Goal: Task Accomplishment & Management: Use online tool/utility

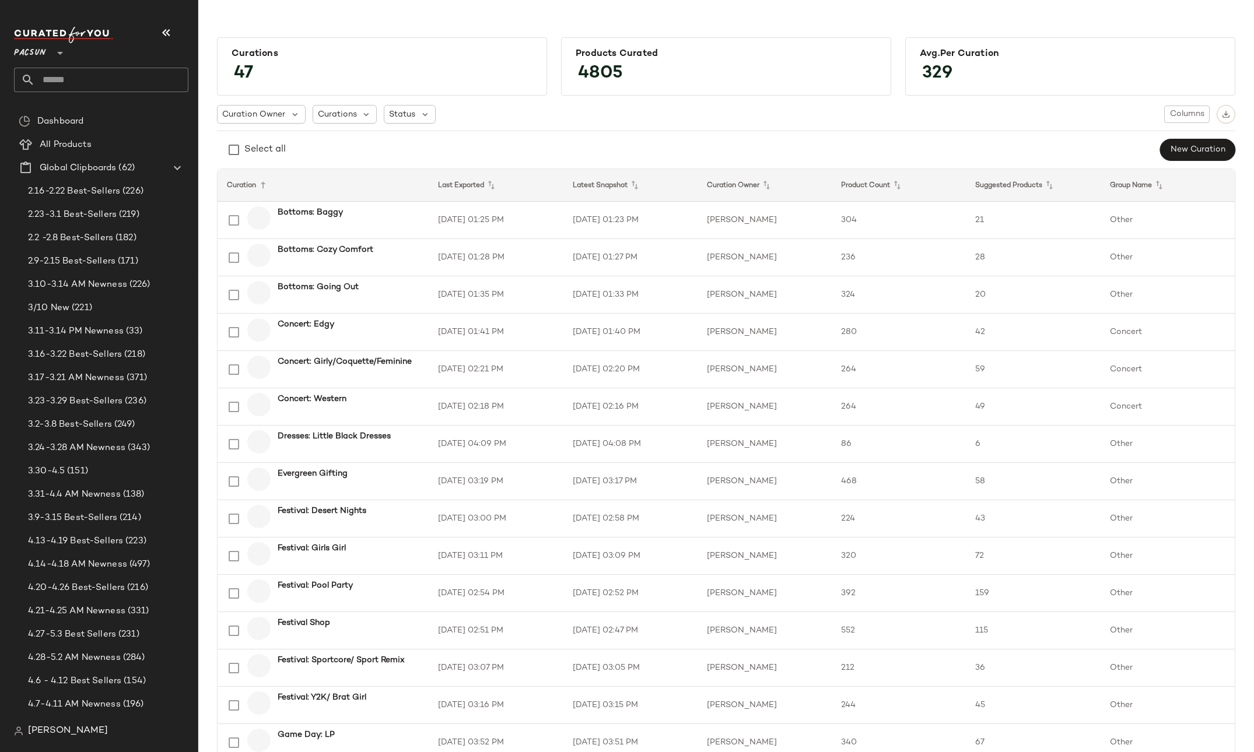
click at [51, 52] on div at bounding box center [59, 45] width 16 height 29
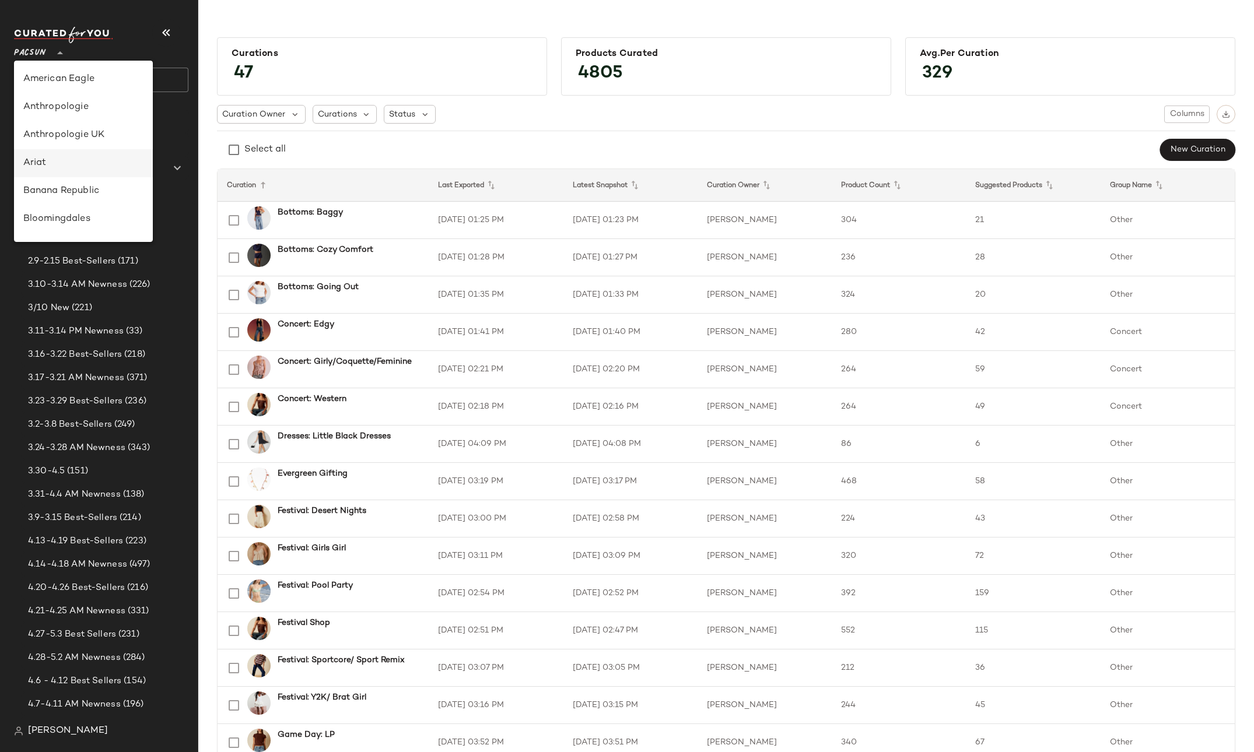
click at [54, 165] on div "Ariat" at bounding box center [83, 163] width 120 height 14
type input "**"
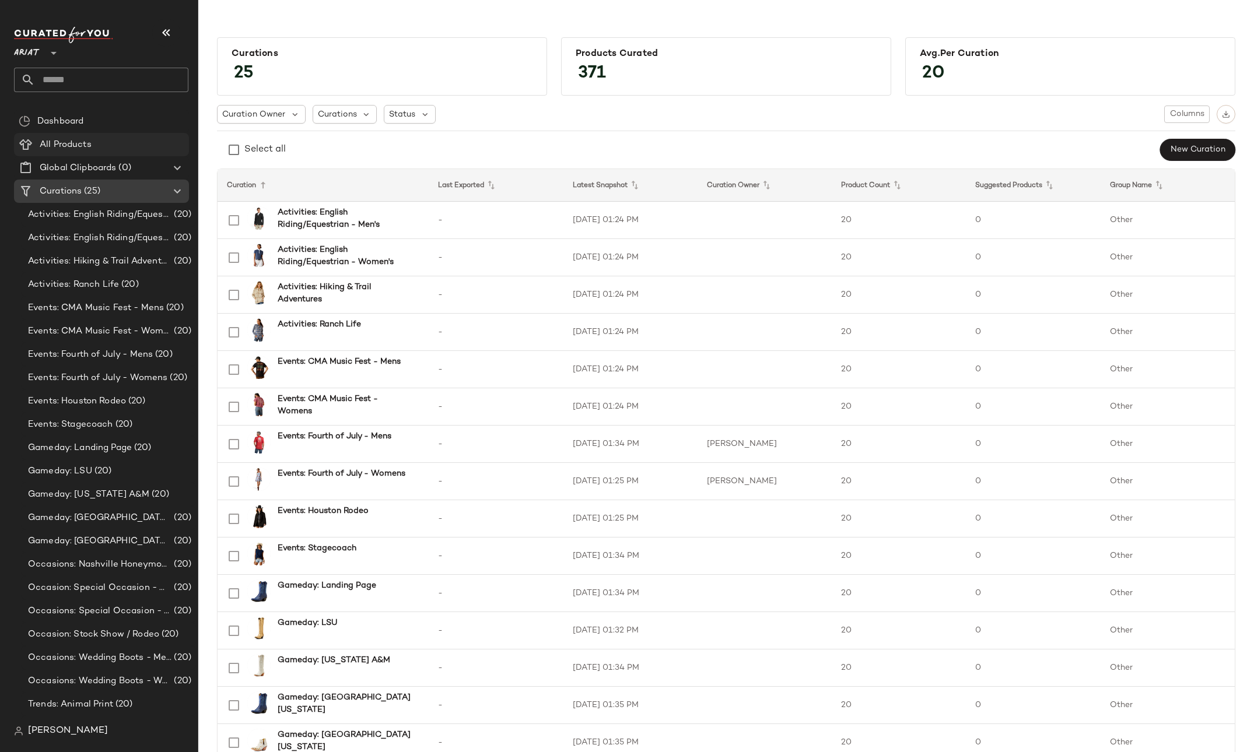
click at [62, 148] on span "All Products" at bounding box center [66, 144] width 52 height 13
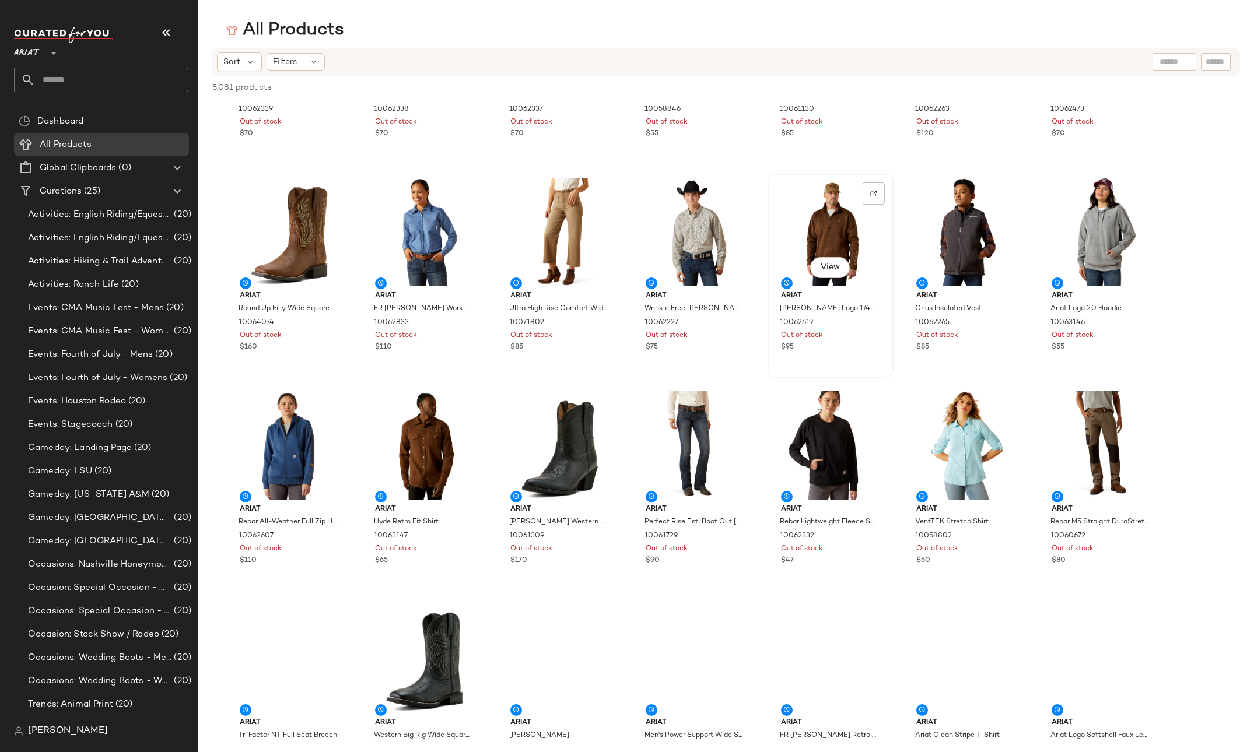
scroll to position [6120, 0]
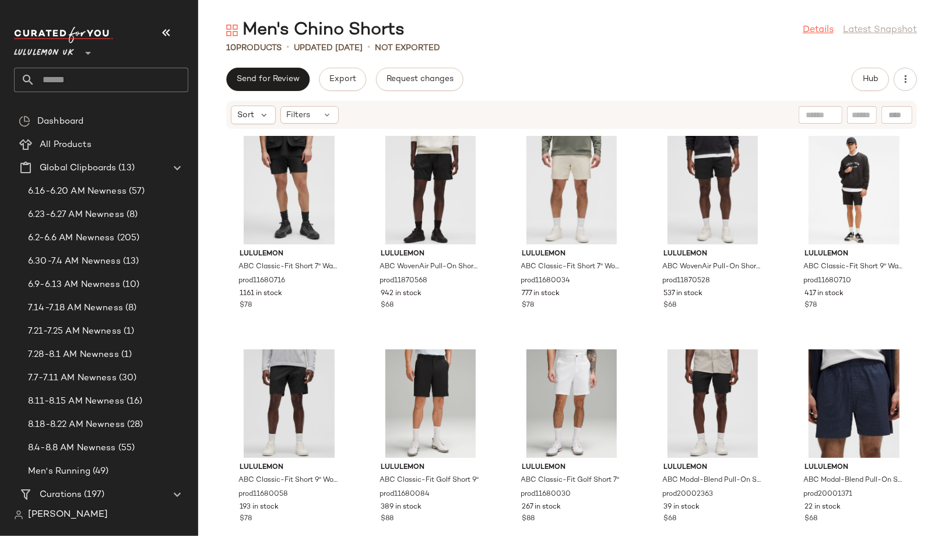
click at [822, 26] on link "Details" at bounding box center [818, 30] width 31 height 14
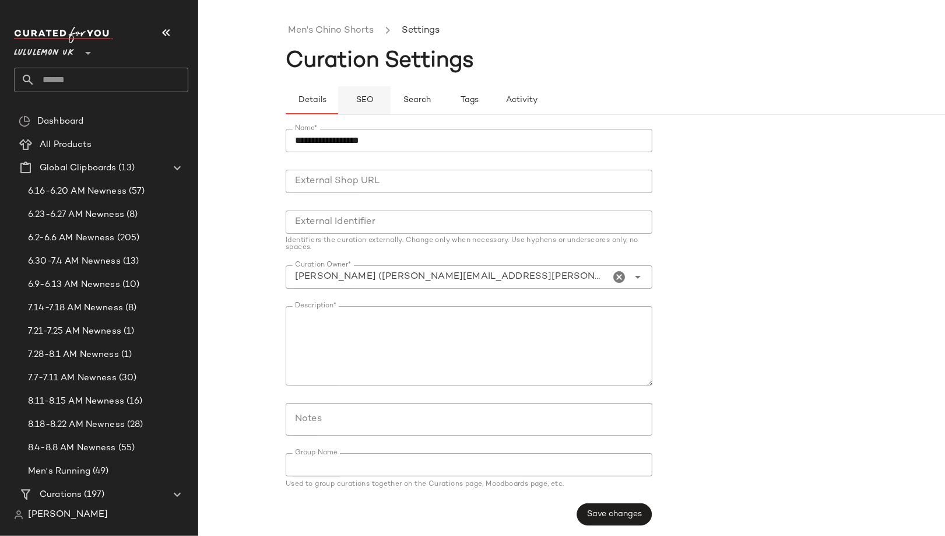
click at [362, 96] on span "SEO" at bounding box center [364, 100] width 18 height 9
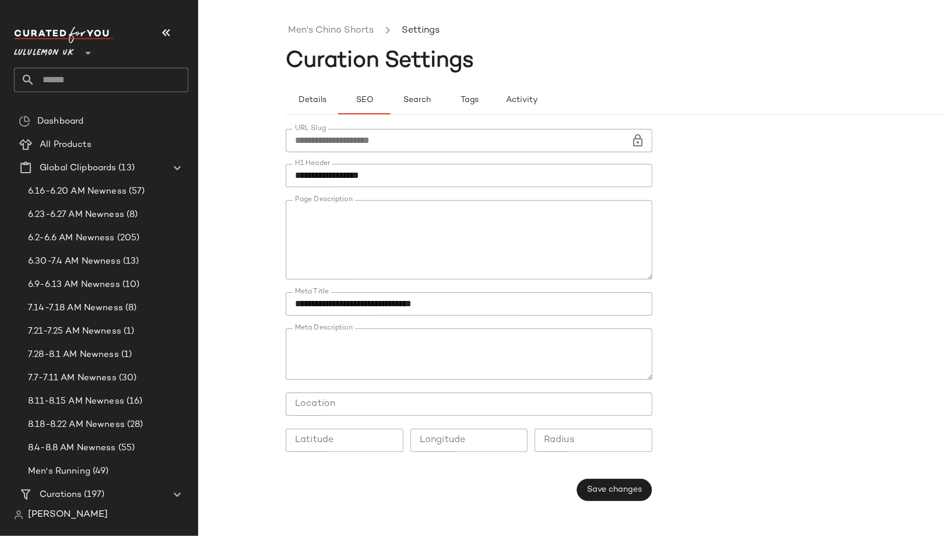
type button "seo"
click at [311, 34] on link "Men's Chino Shorts" at bounding box center [331, 30] width 86 height 15
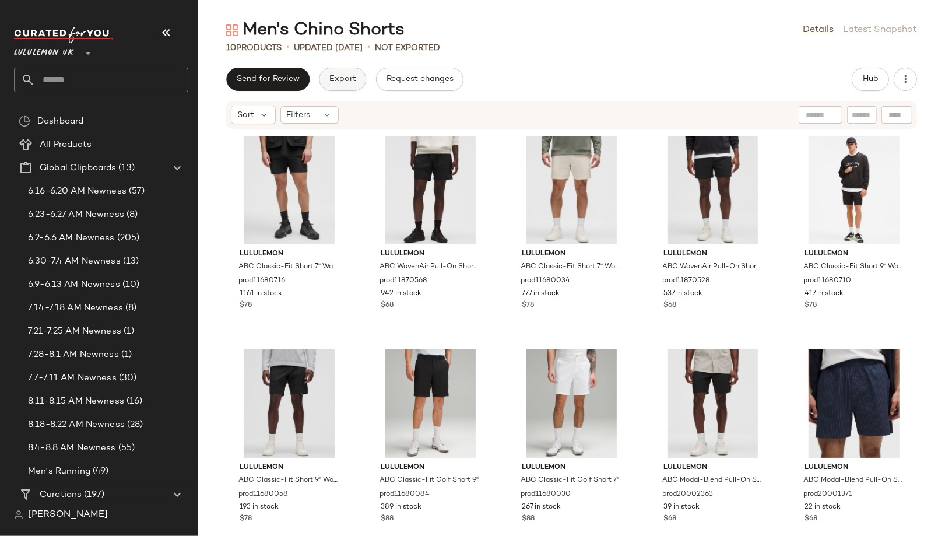
click at [347, 79] on span "Export" at bounding box center [342, 79] width 27 height 9
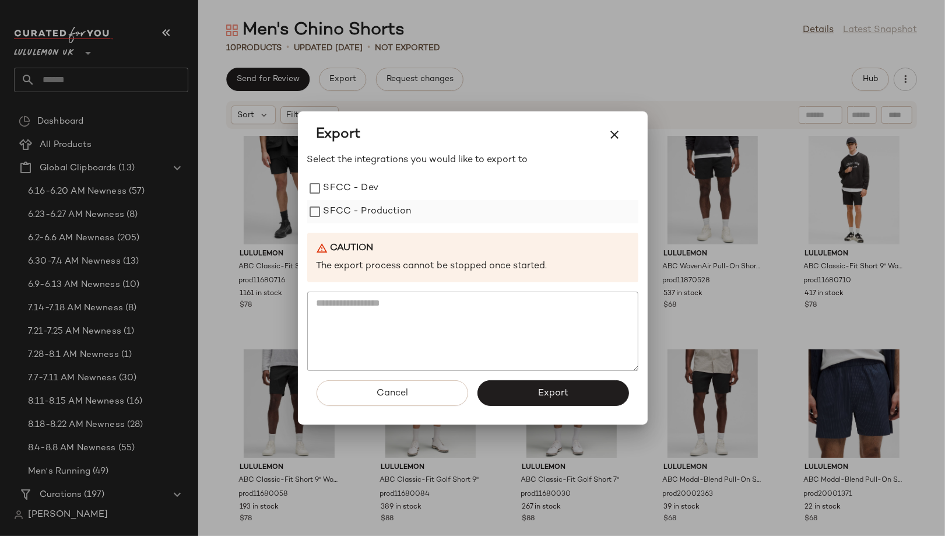
click at [363, 209] on label "SFCC - Production" at bounding box center [368, 211] width 88 height 23
click at [533, 398] on button "Export" at bounding box center [554, 393] width 152 height 26
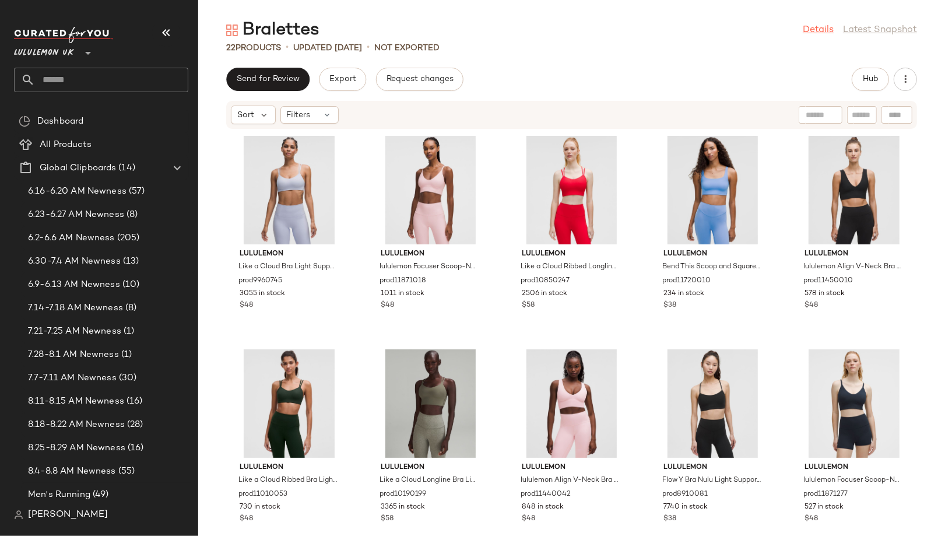
click at [825, 30] on link "Details" at bounding box center [818, 30] width 31 height 14
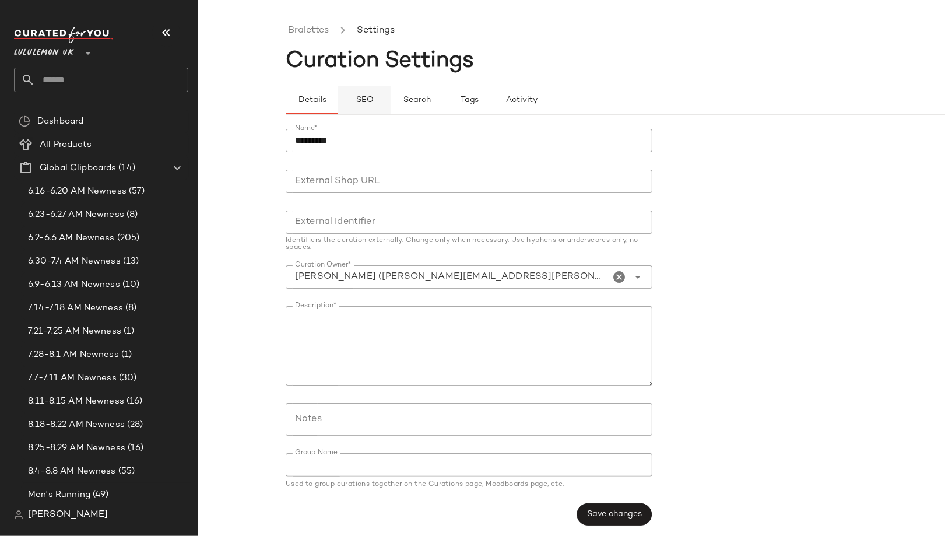
click at [370, 103] on span "SEO" at bounding box center [364, 100] width 18 height 9
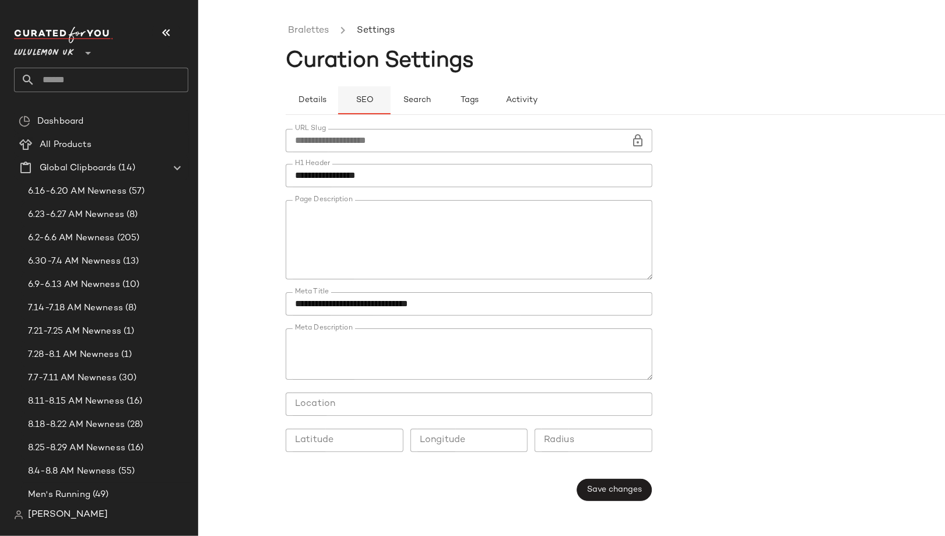
type button "seo"
click at [319, 27] on link "Bralettes" at bounding box center [308, 30] width 41 height 15
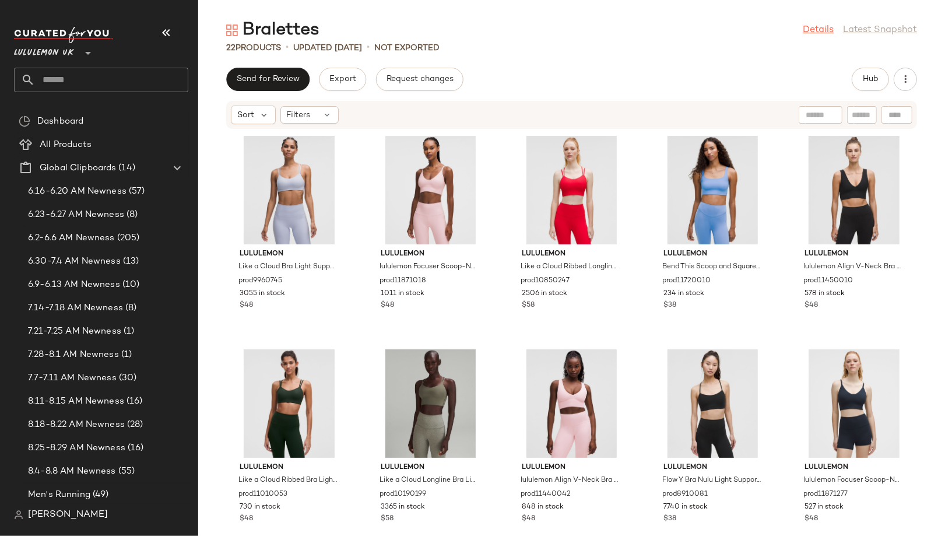
click at [818, 30] on link "Details" at bounding box center [818, 30] width 31 height 14
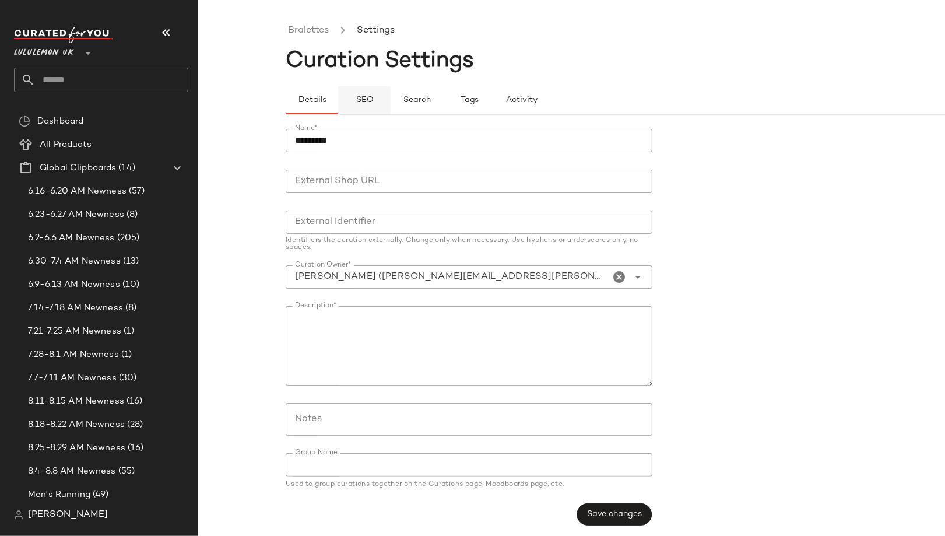
click at [374, 97] on button "SEO" at bounding box center [364, 100] width 52 height 28
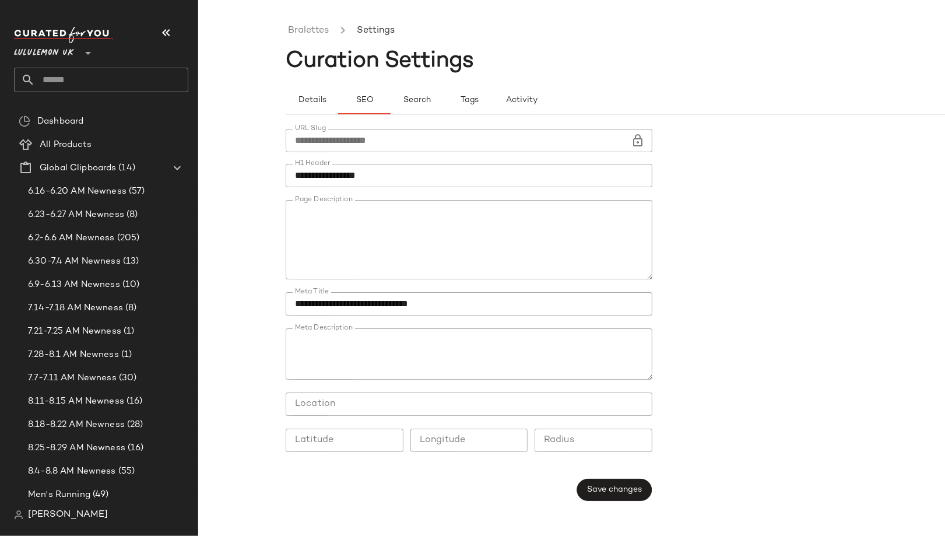
type button "seo"
click at [306, 31] on link "Bralettes" at bounding box center [308, 30] width 41 height 15
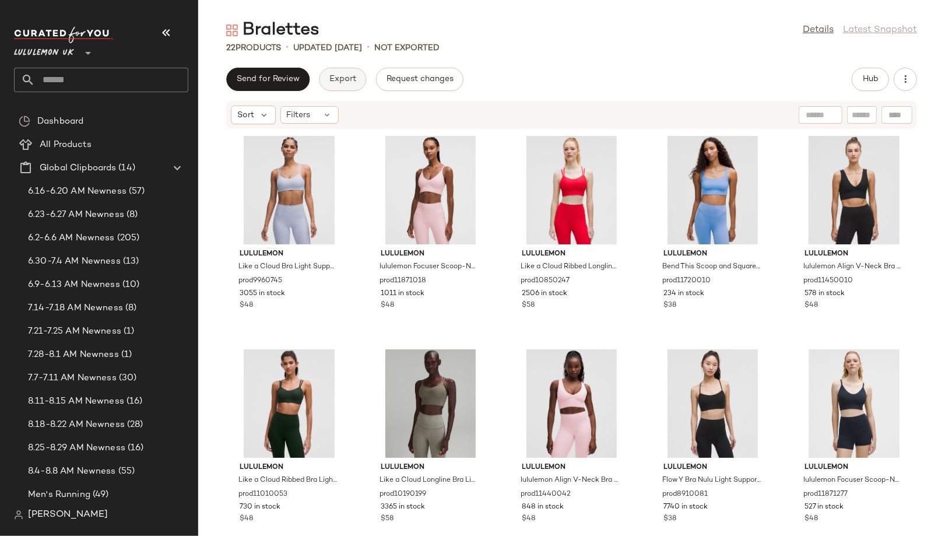
click at [361, 75] on button "Export" at bounding box center [342, 79] width 47 height 23
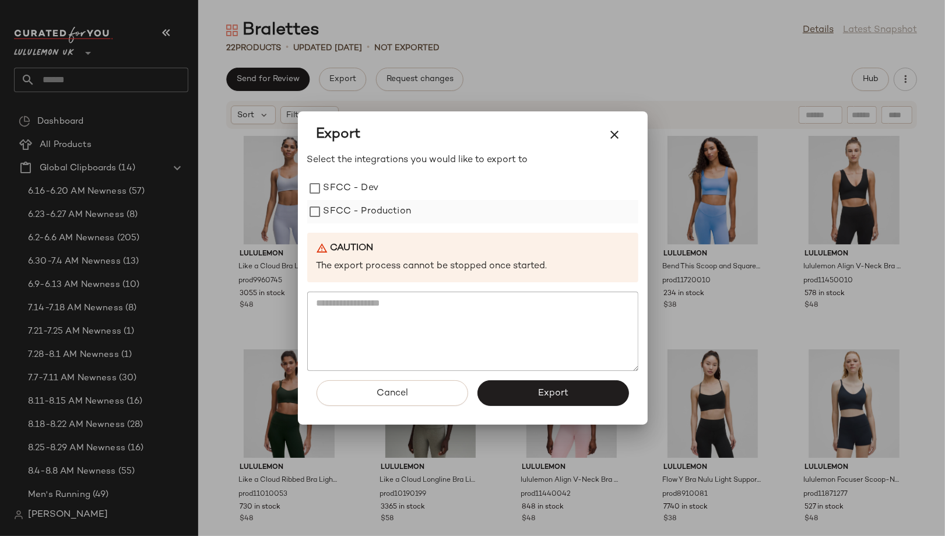
click at [387, 207] on label "SFCC - Production" at bounding box center [368, 211] width 88 height 23
click at [530, 389] on button "Export" at bounding box center [554, 393] width 152 height 26
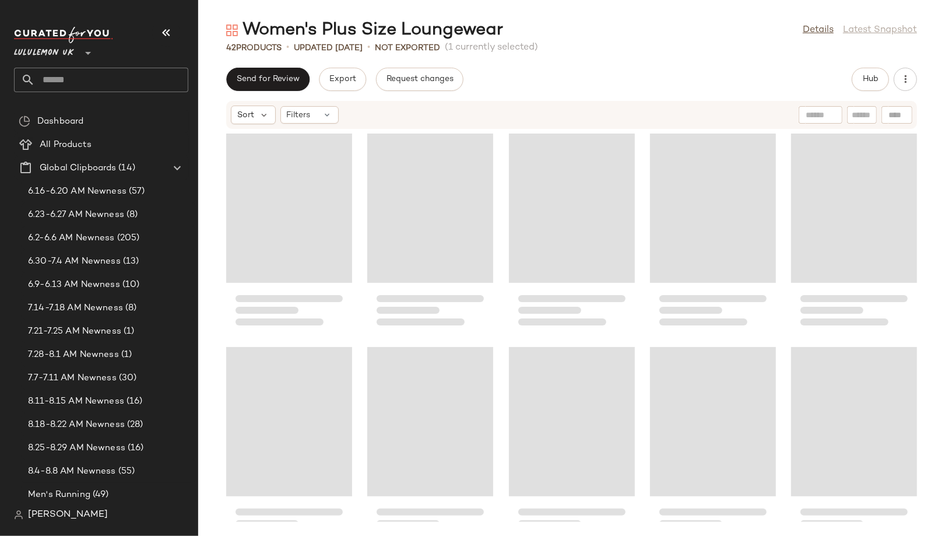
scroll to position [649, 0]
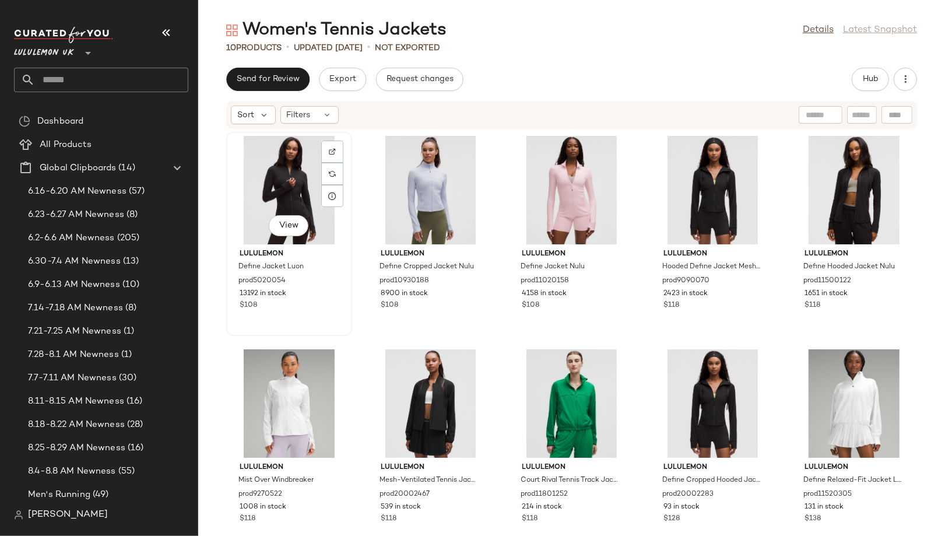
scroll to position [27, 0]
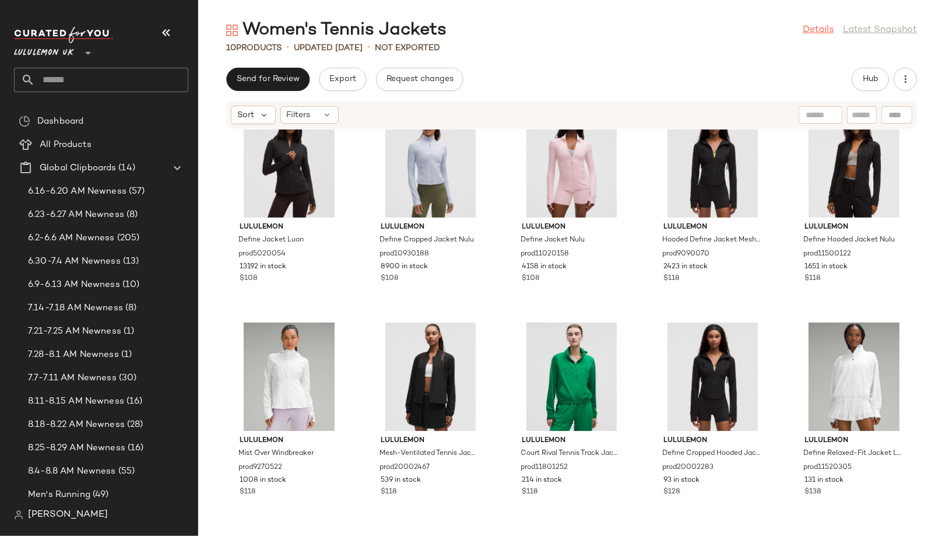
click at [825, 30] on link "Details" at bounding box center [818, 30] width 31 height 14
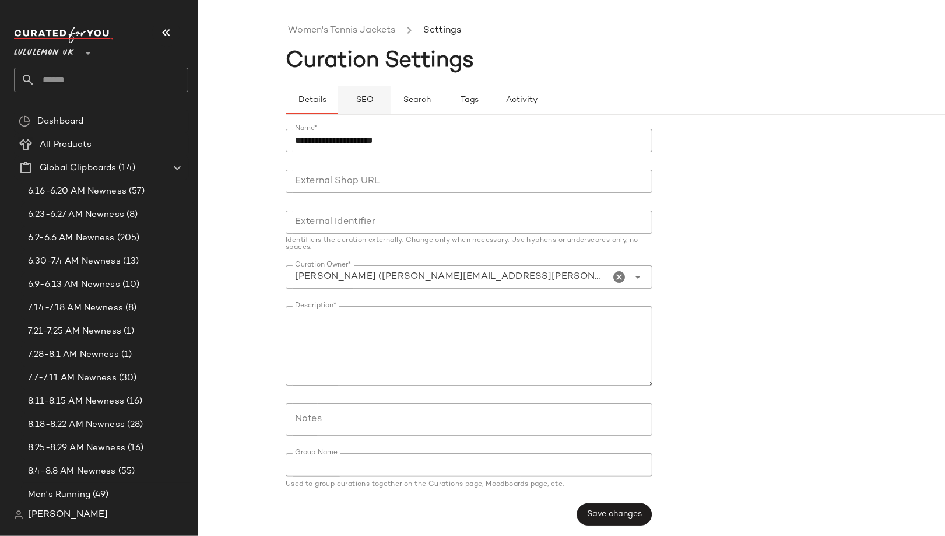
click at [360, 96] on span "SEO" at bounding box center [364, 100] width 18 height 9
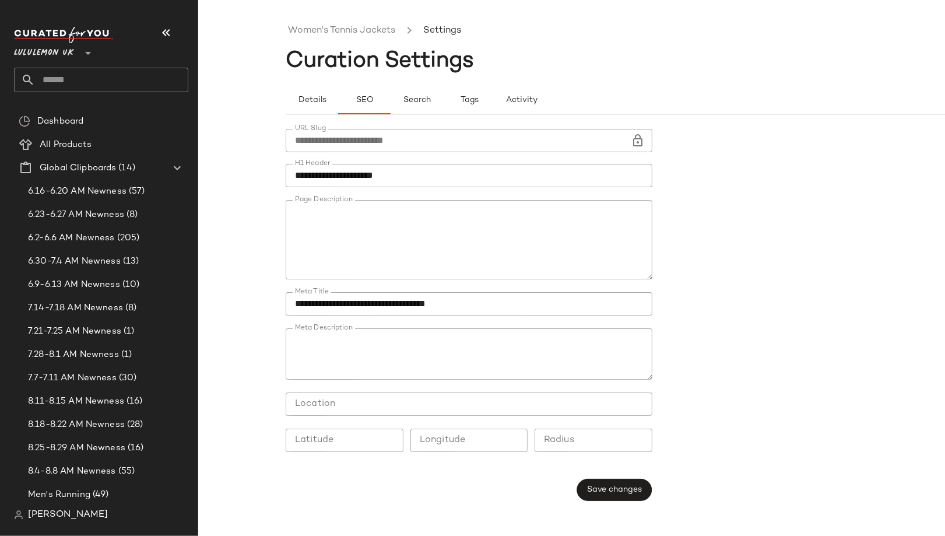
type button "seo"
click at [325, 33] on link "Women's Tennis Jackets" at bounding box center [341, 30] width 107 height 15
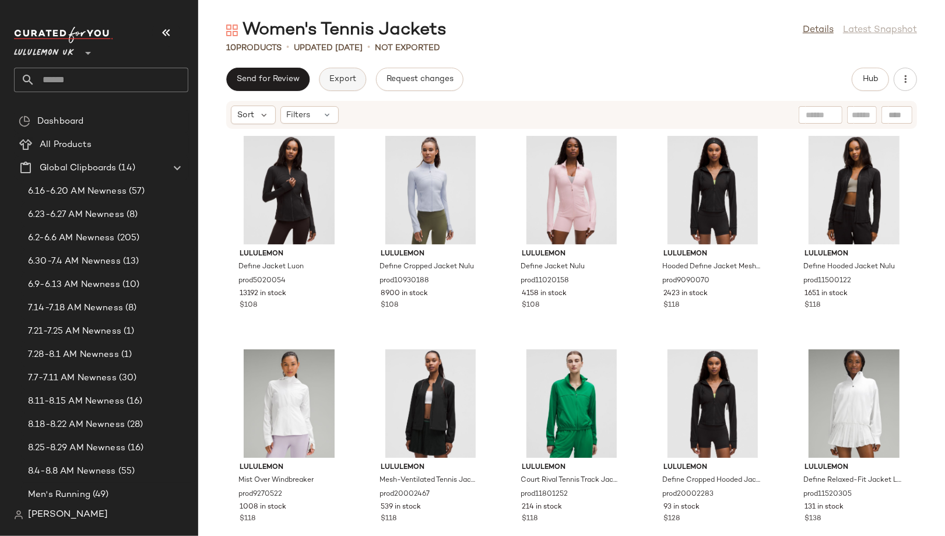
click at [352, 79] on span "Export" at bounding box center [342, 79] width 27 height 9
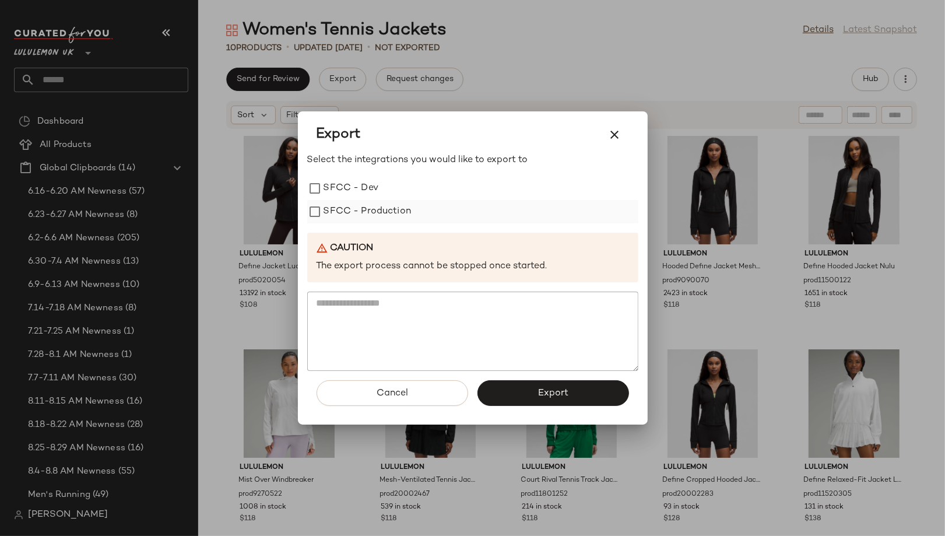
click at [387, 211] on label "SFCC - Production" at bounding box center [368, 211] width 88 height 23
click at [519, 391] on button "Export" at bounding box center [554, 393] width 152 height 26
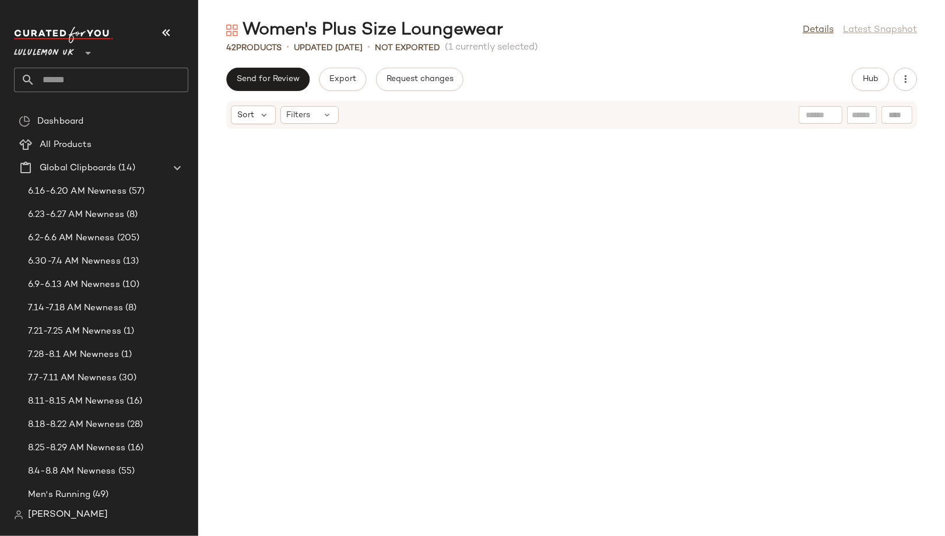
scroll to position [649, 0]
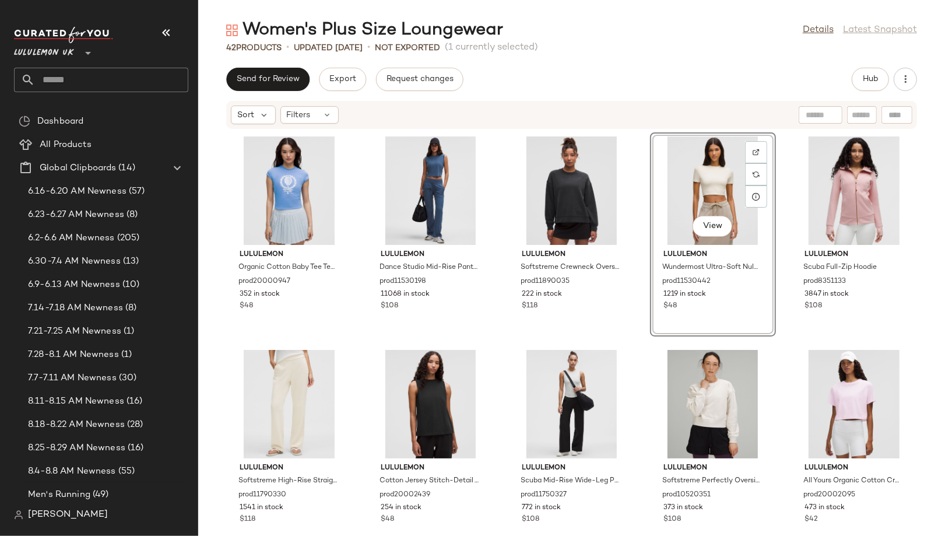
click at [722, 79] on div "Send for Review Export Request changes Hub" at bounding box center [571, 79] width 691 height 23
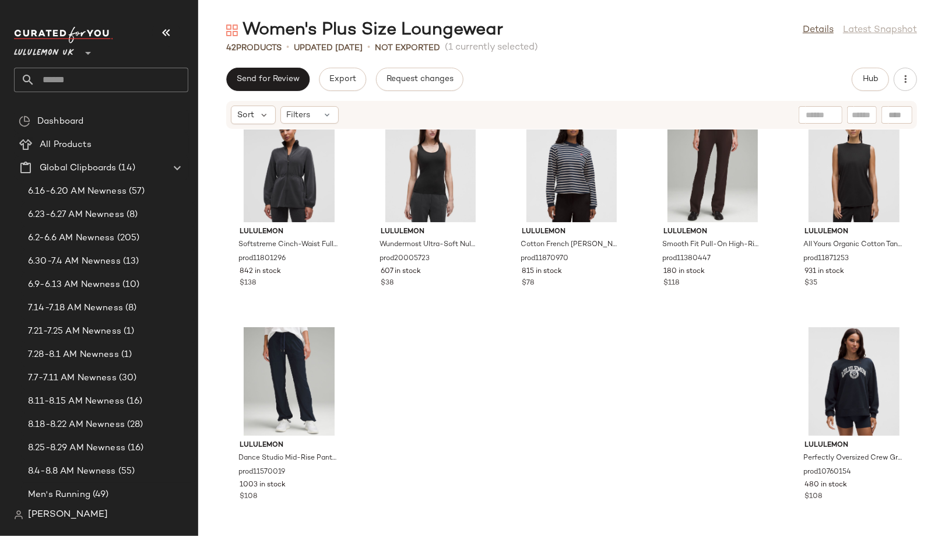
scroll to position [1531, 0]
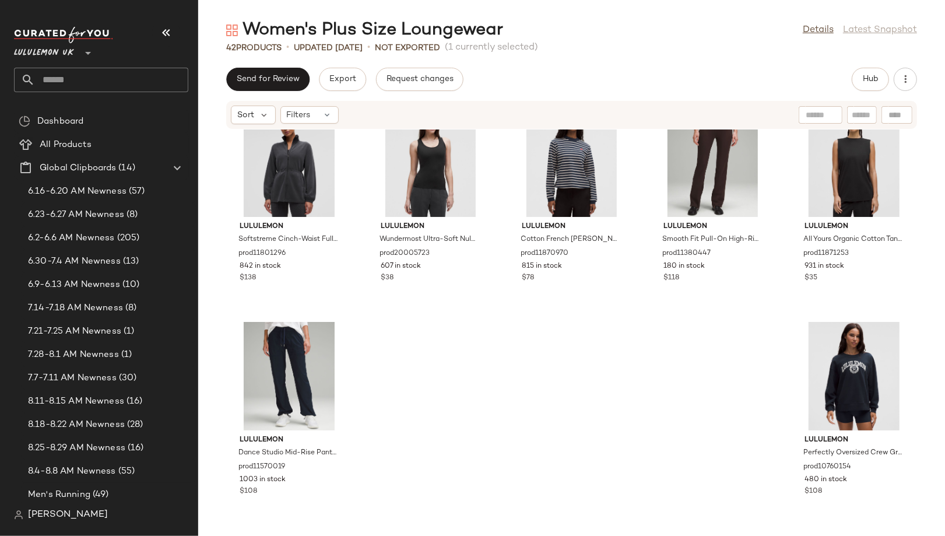
click at [847, 22] on div "Women's Plus Size Loungewear Details Latest Snapshot" at bounding box center [571, 30] width 747 height 23
click at [817, 32] on link "Details" at bounding box center [818, 30] width 31 height 14
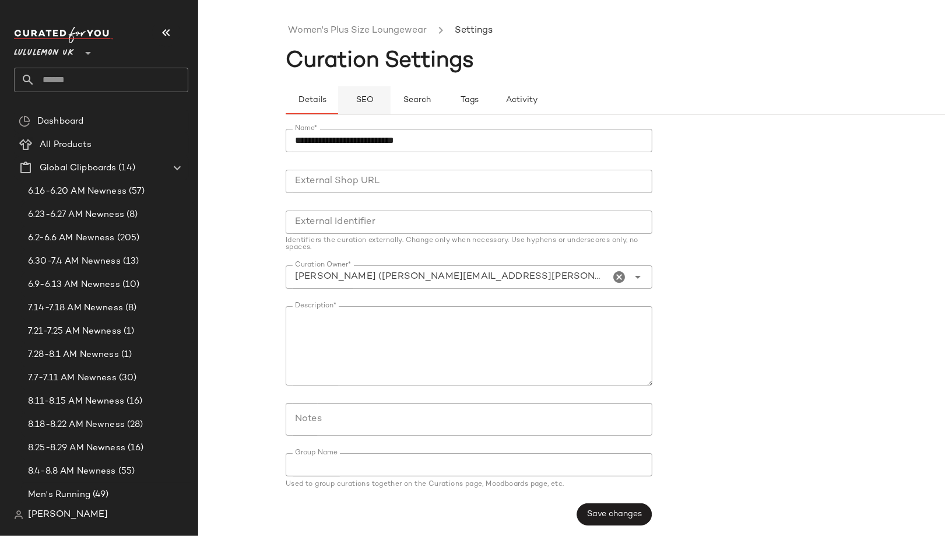
click at [360, 99] on span "SEO" at bounding box center [364, 100] width 18 height 9
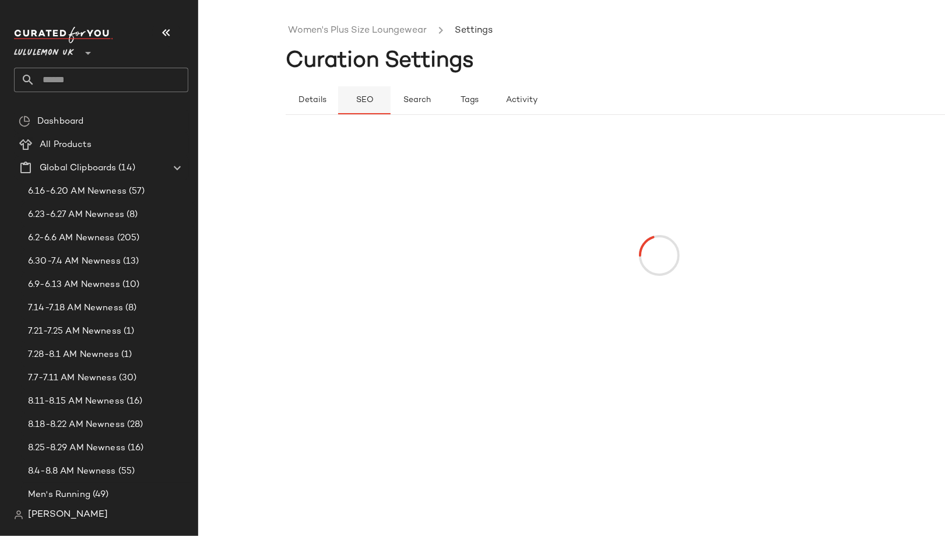
type button "seo"
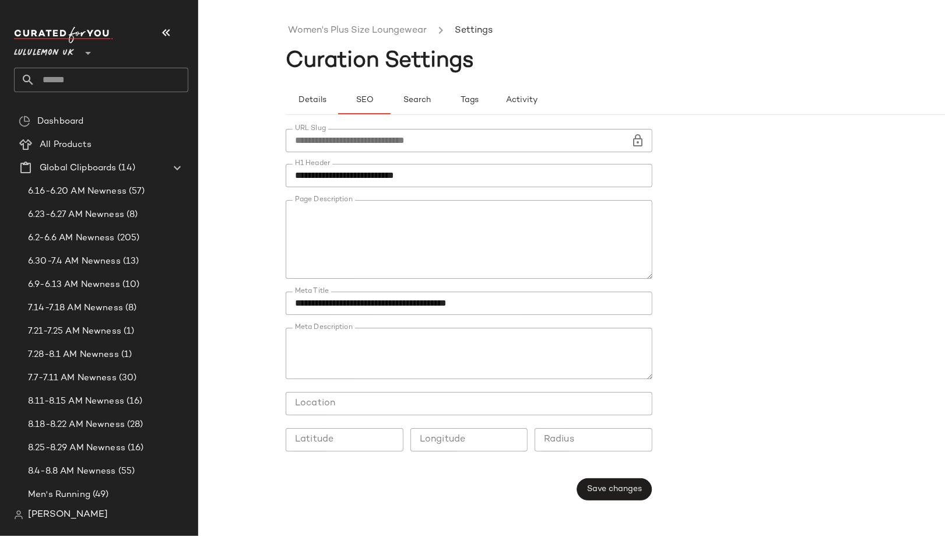
scroll to position [489, 0]
click at [311, 35] on link "Women's Plus Size Loungewear" at bounding box center [357, 30] width 139 height 15
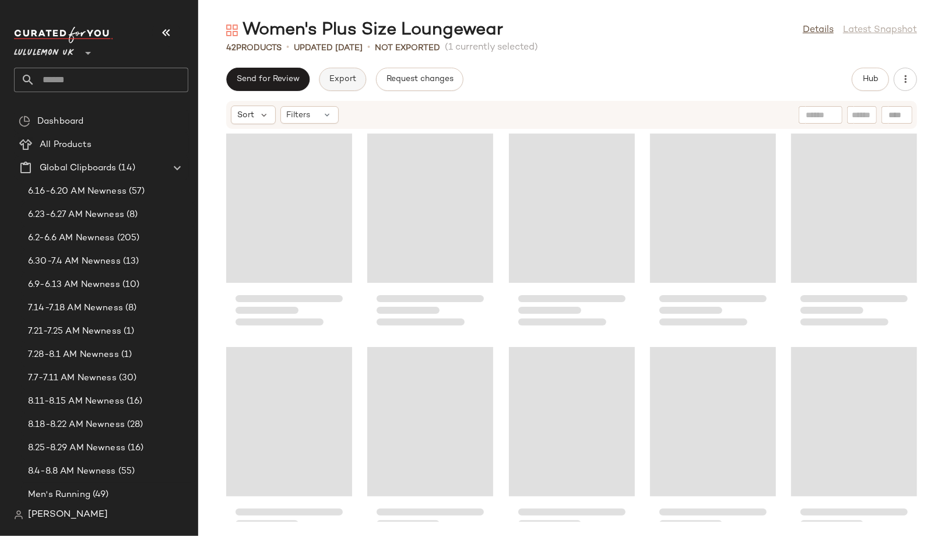
scroll to position [649, 0]
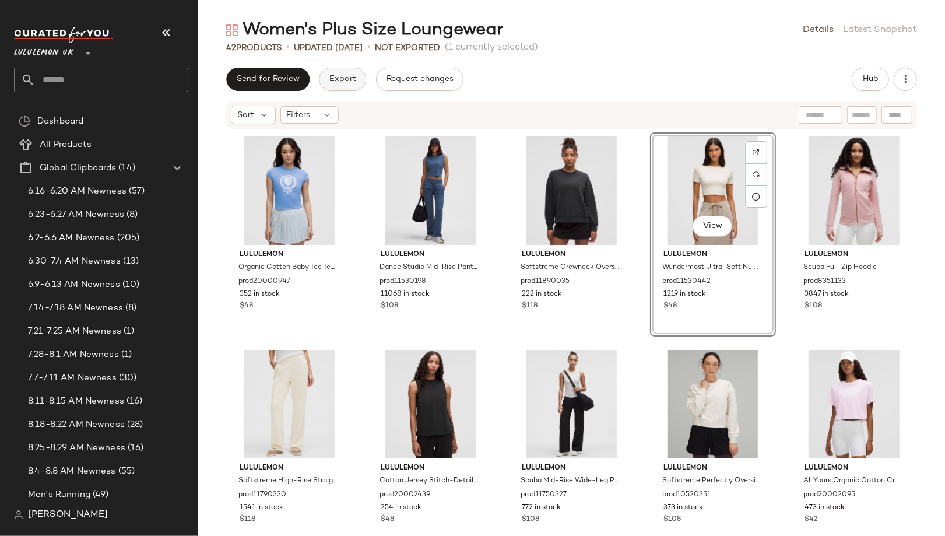
click at [356, 80] on button "Export" at bounding box center [342, 79] width 47 height 23
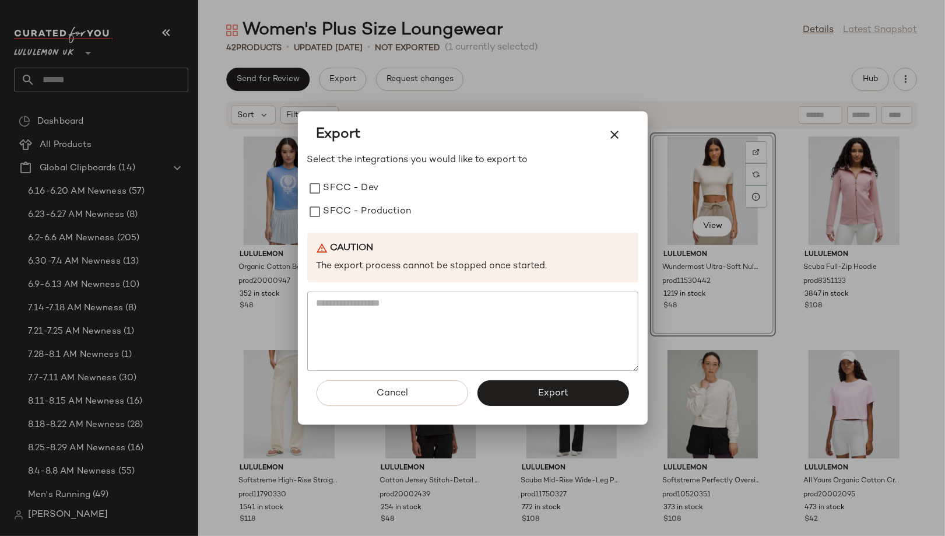
click at [419, 119] on div "Export" at bounding box center [472, 134] width 331 height 37
click at [628, 136] on button "button" at bounding box center [615, 135] width 28 height 28
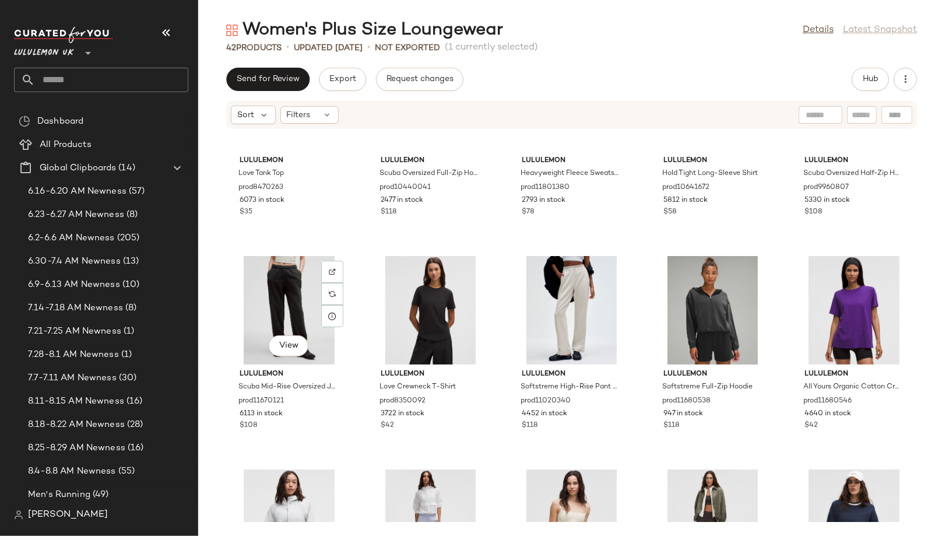
scroll to position [0, 0]
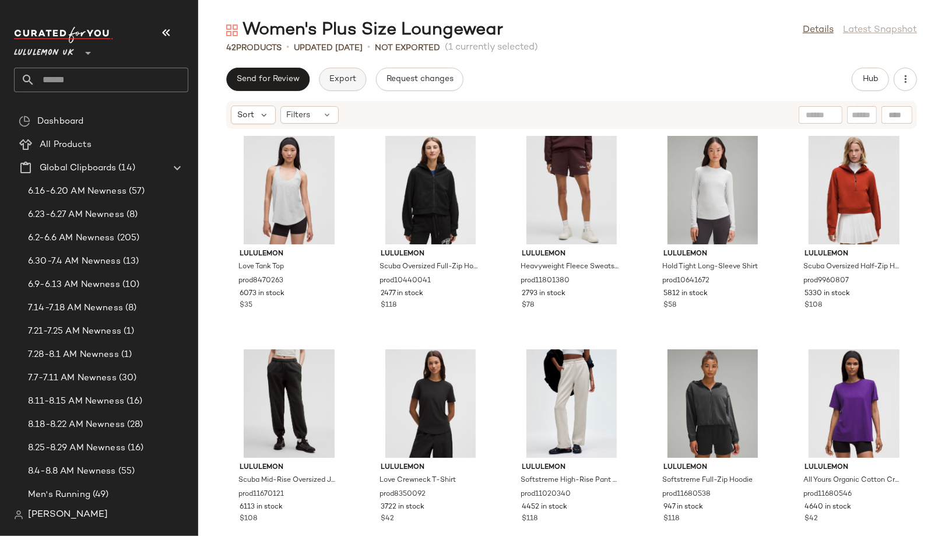
click at [342, 72] on button "Export" at bounding box center [342, 79] width 47 height 23
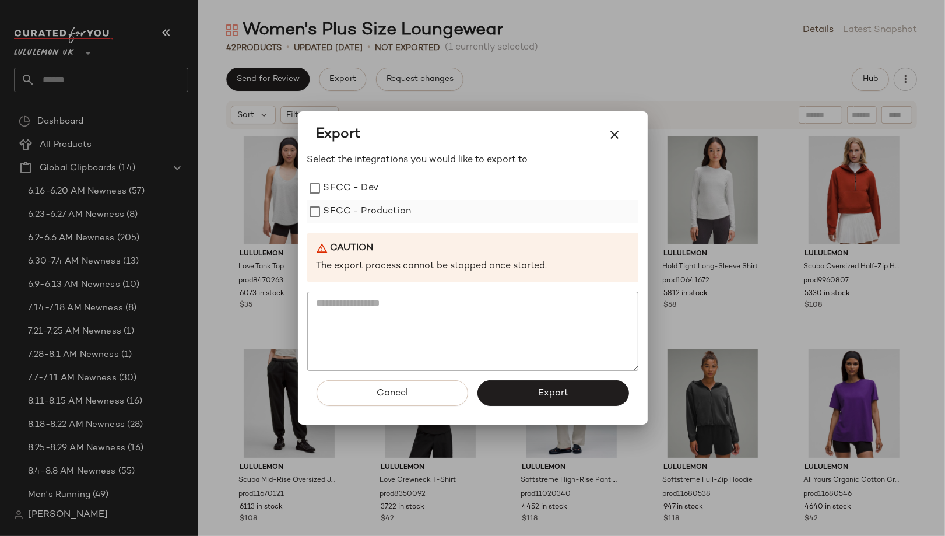
click at [351, 214] on label "SFCC - Production" at bounding box center [368, 211] width 88 height 23
click at [553, 399] on button "Export" at bounding box center [554, 393] width 152 height 26
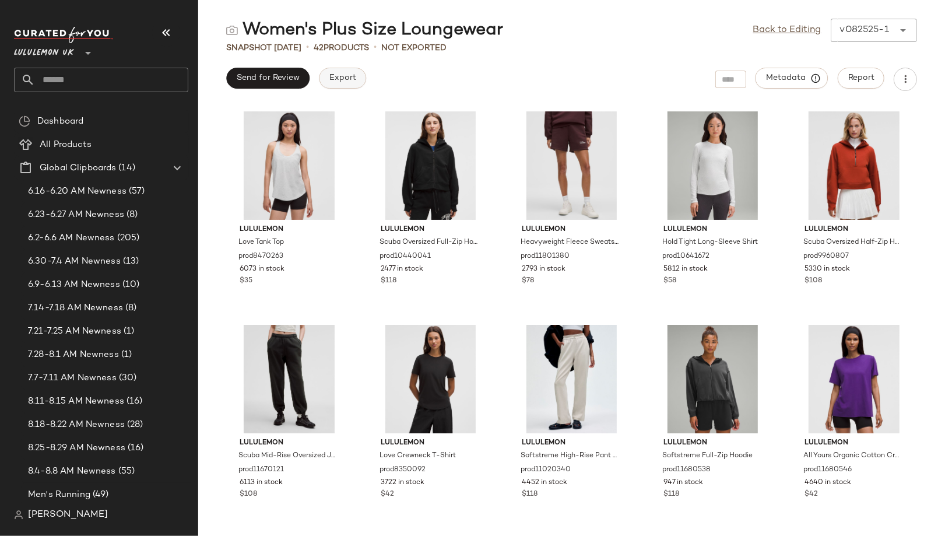
click at [340, 82] on span "Export" at bounding box center [342, 77] width 27 height 9
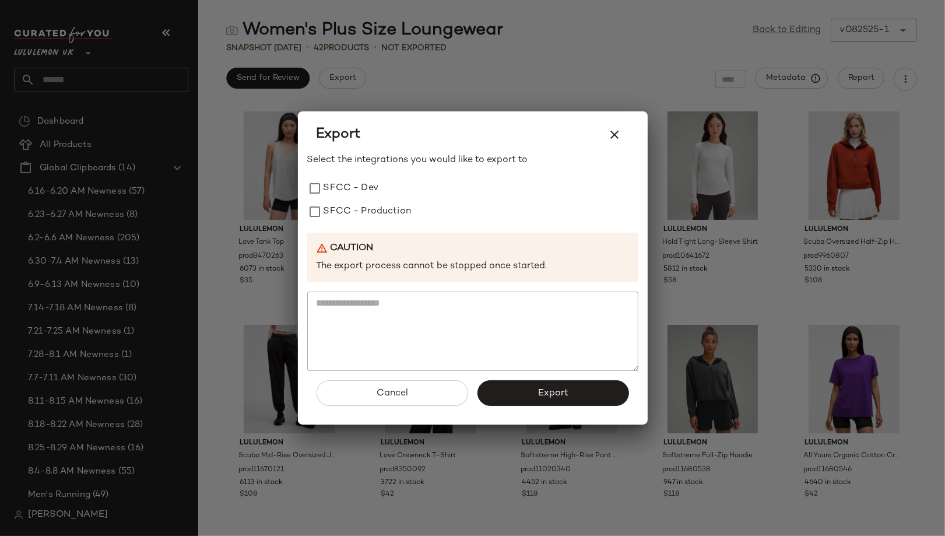
click at [442, 45] on div at bounding box center [472, 268] width 945 height 536
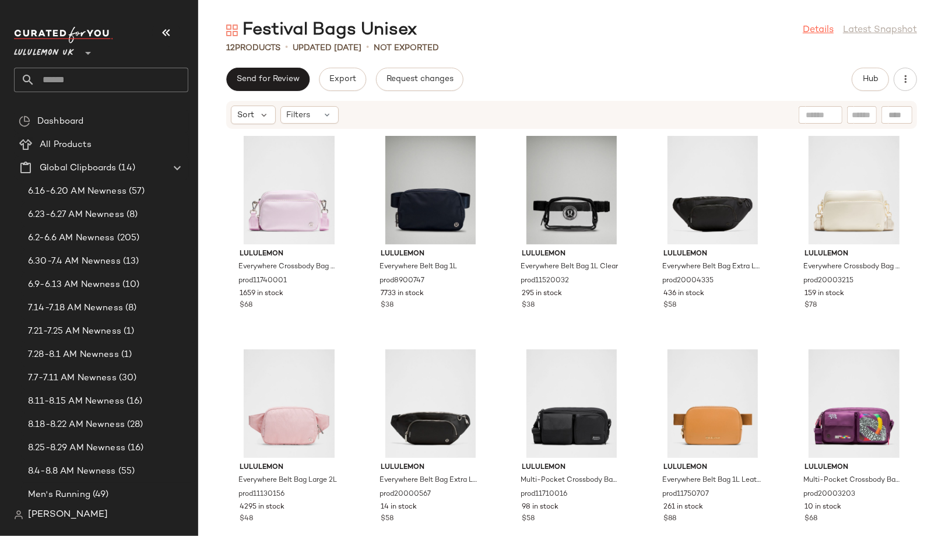
click at [828, 28] on link "Details" at bounding box center [818, 30] width 31 height 14
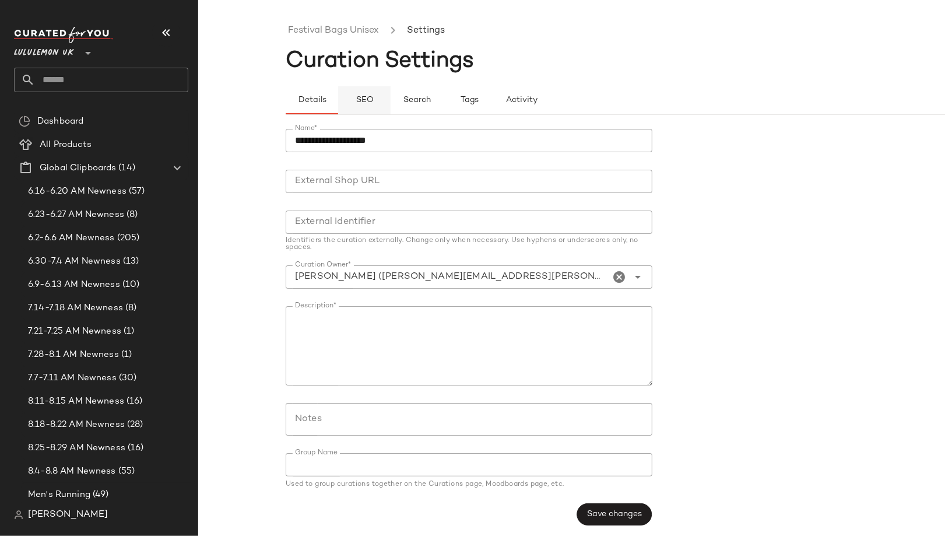
click at [360, 96] on span "SEO" at bounding box center [364, 100] width 18 height 9
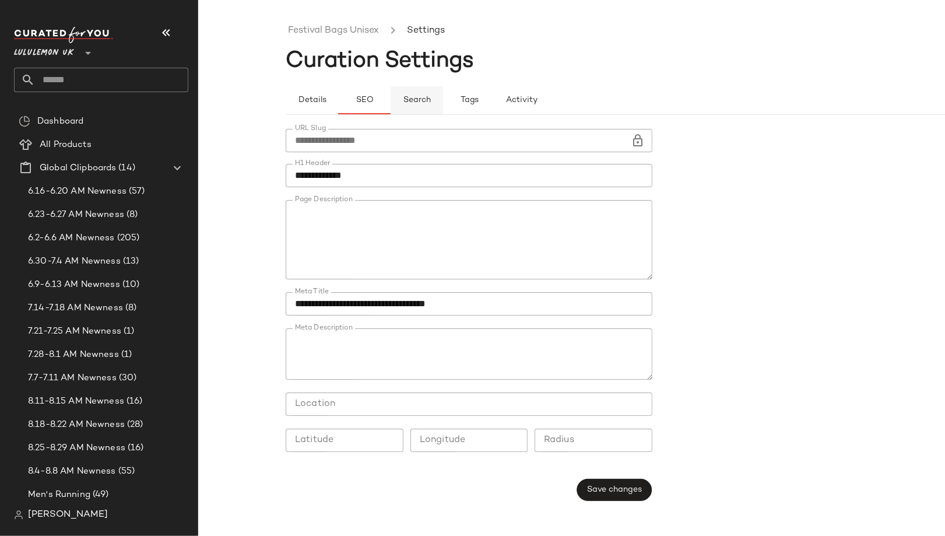
type button "seo"
click at [320, 30] on link "Festival Bags Unisex" at bounding box center [333, 30] width 91 height 15
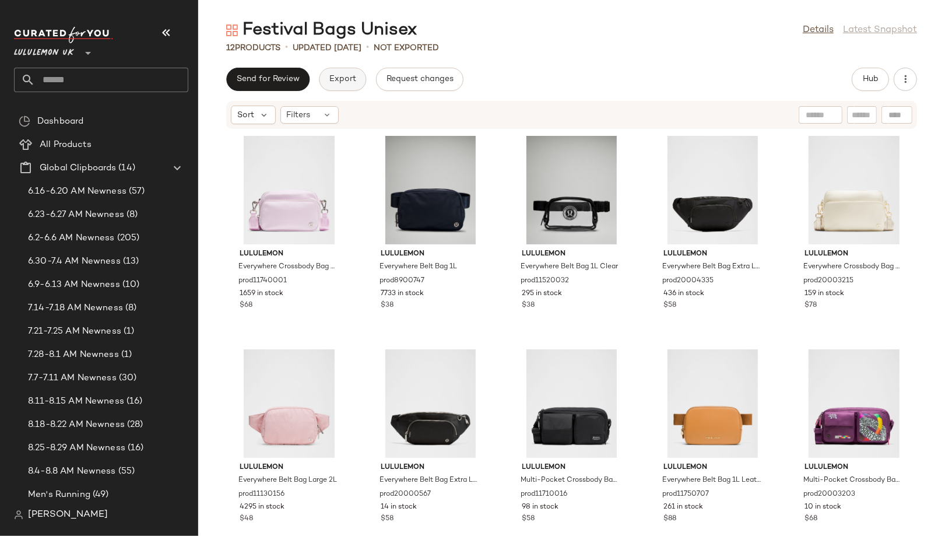
click at [340, 83] on span "Export" at bounding box center [342, 79] width 27 height 9
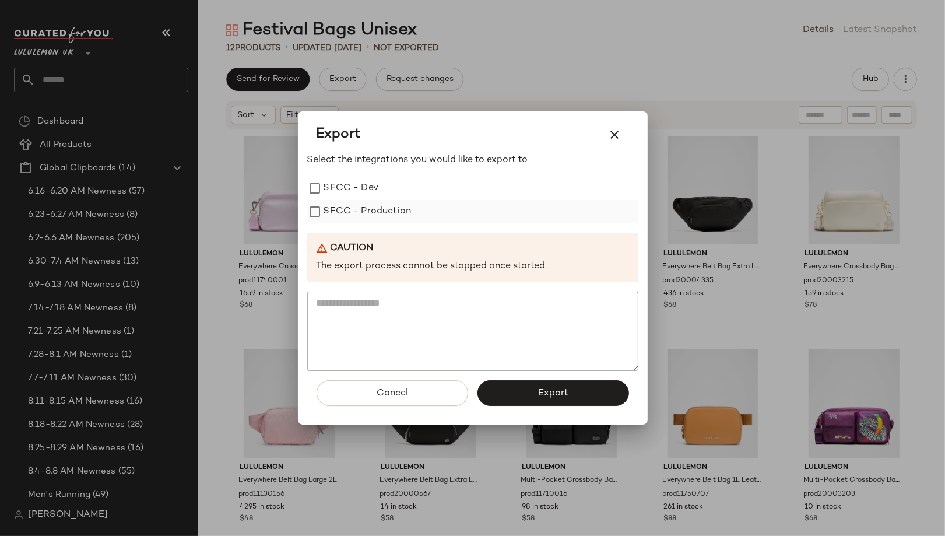
click at [352, 216] on label "SFCC - Production" at bounding box center [368, 211] width 88 height 23
click at [517, 391] on button "Export" at bounding box center [554, 393] width 152 height 26
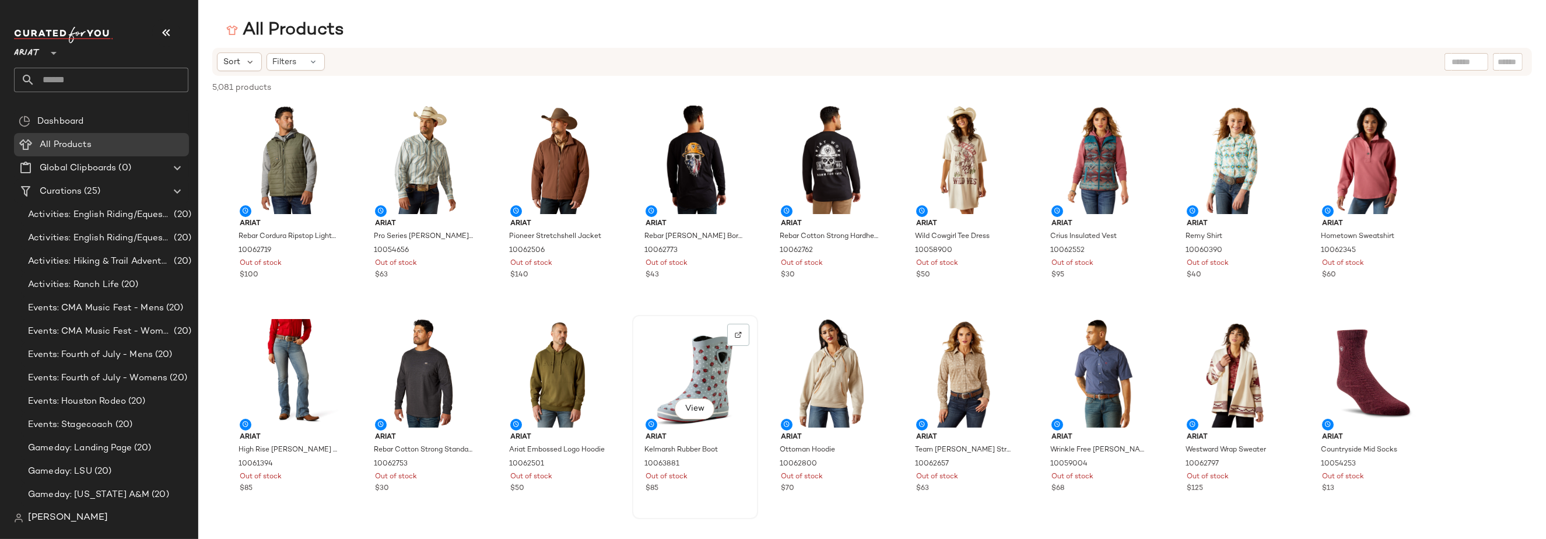
scroll to position [106, 0]
